Goal: Navigation & Orientation: Find specific page/section

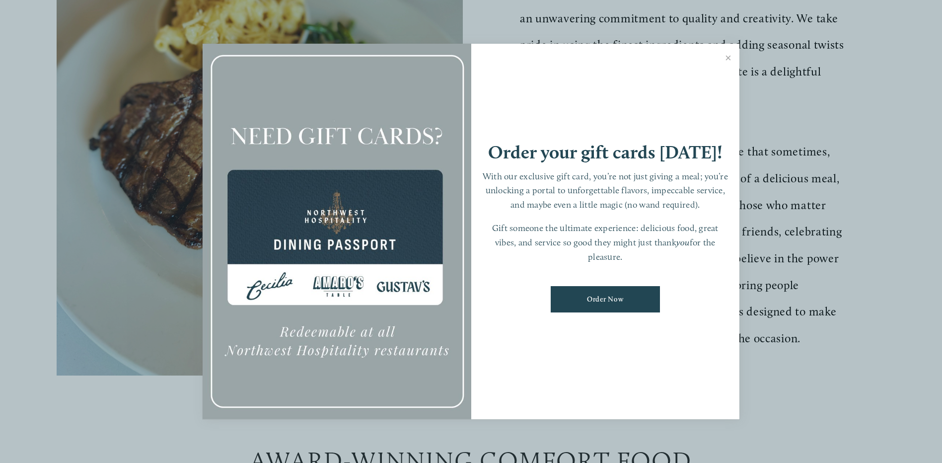
scroll to position [596, 0]
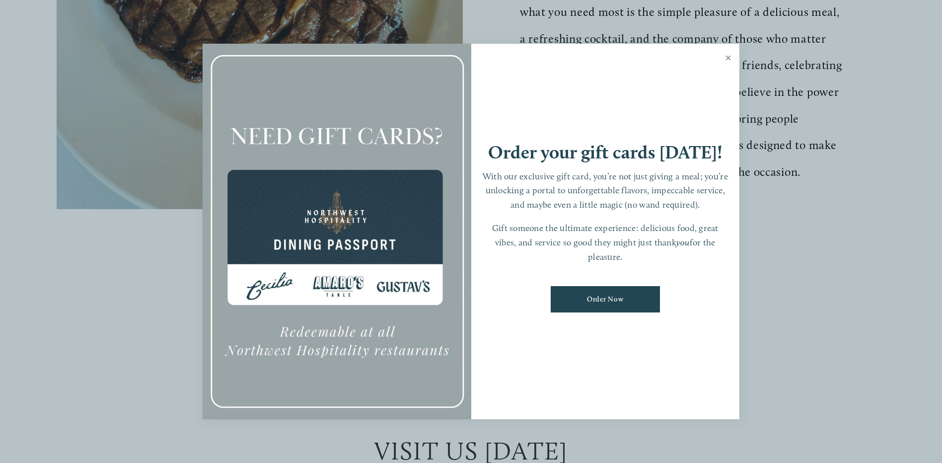
click at [727, 56] on link "Close" at bounding box center [728, 59] width 19 height 28
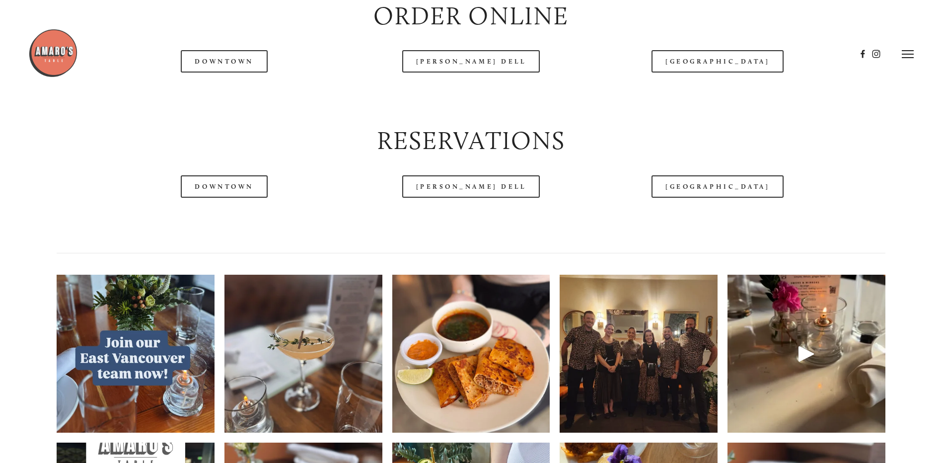
scroll to position [1192, 0]
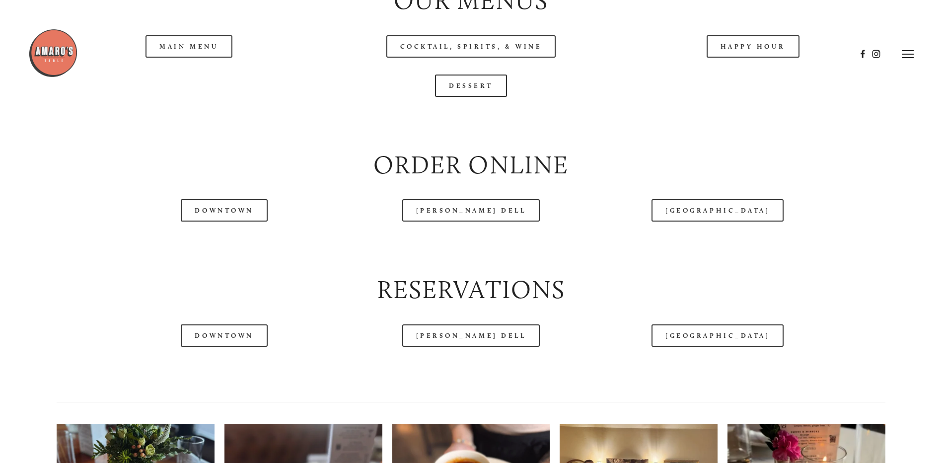
click at [199, 75] on div at bounding box center [442, 54] width 828 height 52
click at [200, 76] on div at bounding box center [442, 54] width 828 height 52
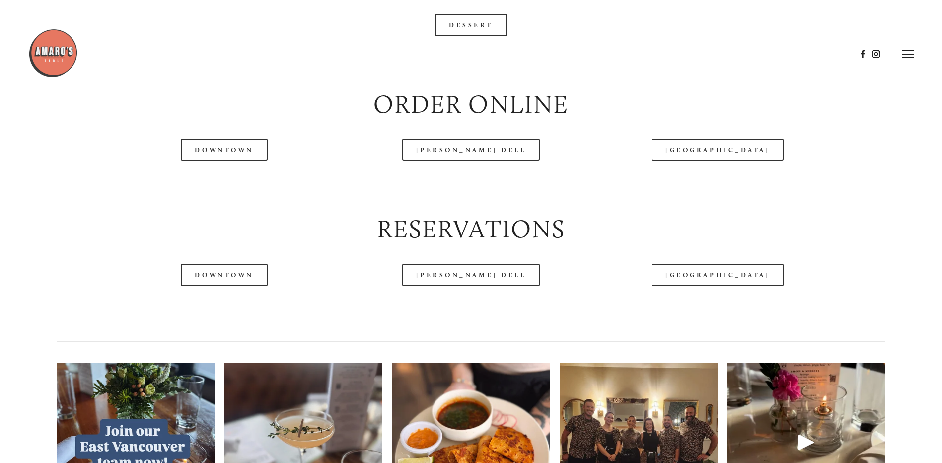
scroll to position [1242, 0]
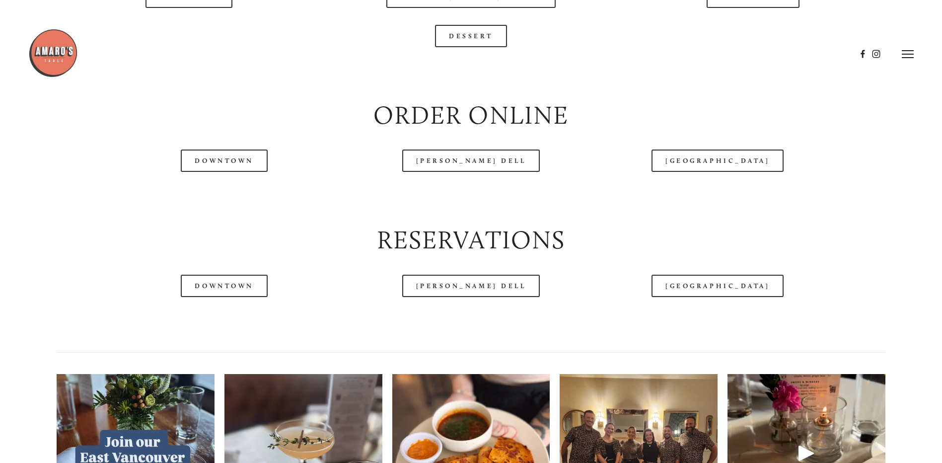
click at [189, 33] on div at bounding box center [442, 54] width 828 height 52
click at [189, 32] on div at bounding box center [442, 54] width 828 height 52
click at [189, 31] on div at bounding box center [442, 54] width 828 height 52
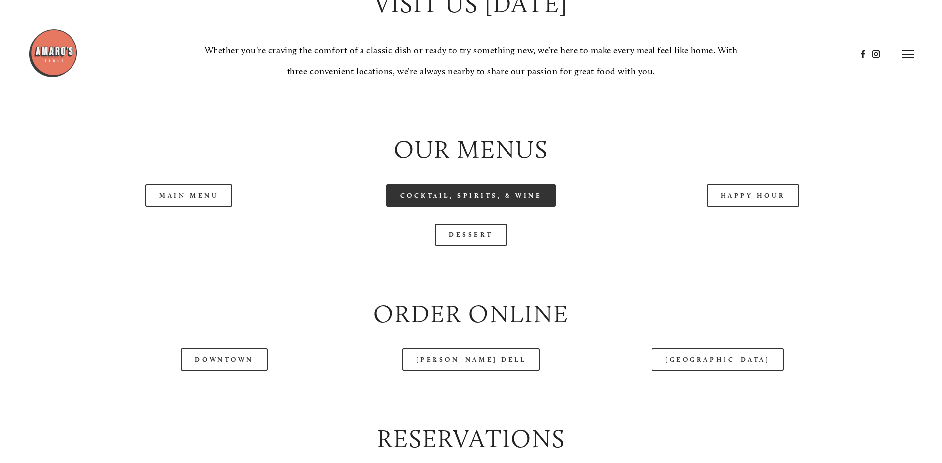
click at [472, 207] on link "Cocktail, Spirits, & Wine" at bounding box center [471, 195] width 170 height 22
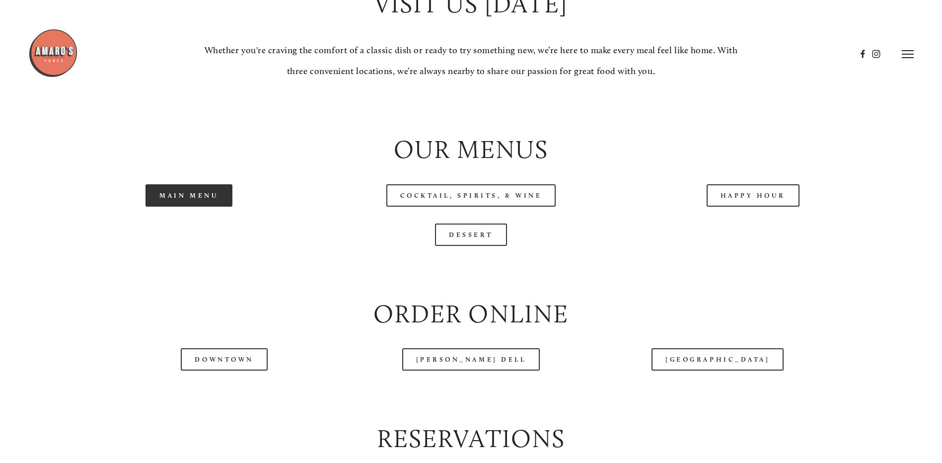
click at [179, 207] on link "Main Menu" at bounding box center [189, 195] width 87 height 22
